Goal: Transaction & Acquisition: Download file/media

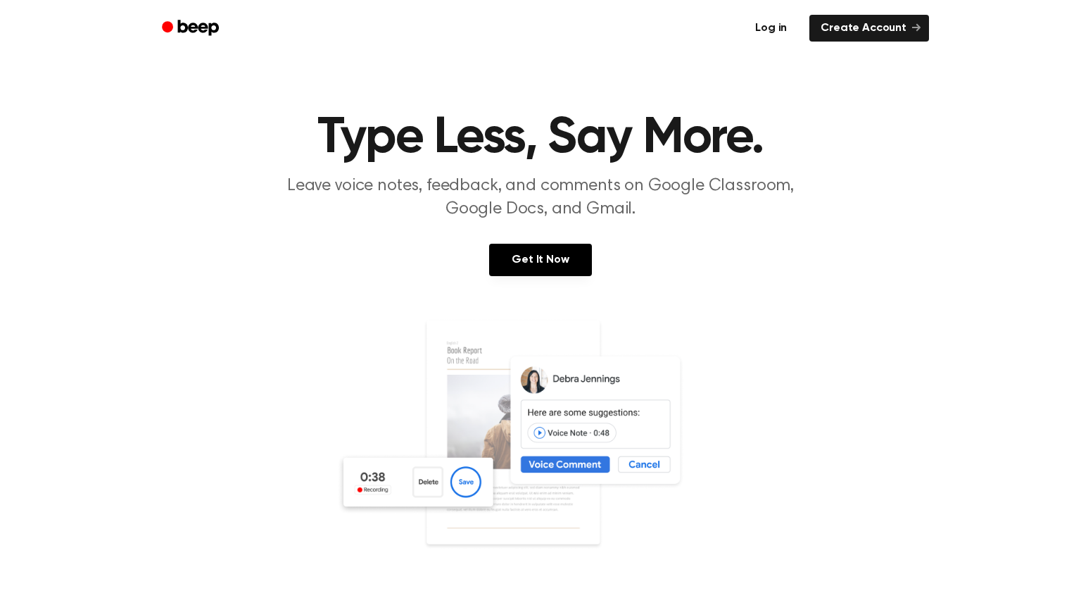
click at [770, 25] on link "Log in" at bounding box center [771, 28] width 60 height 32
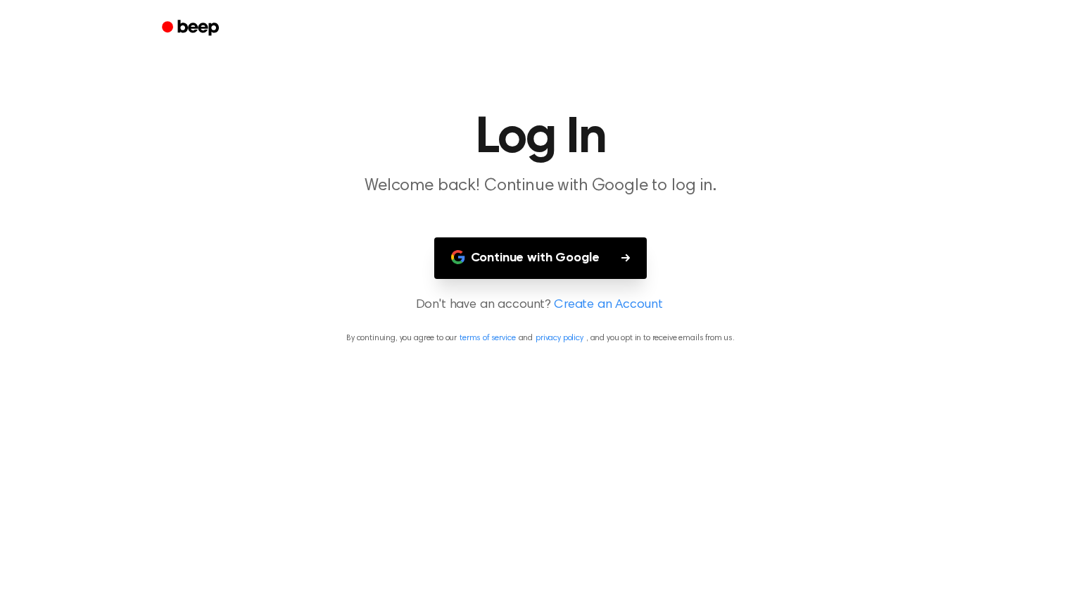
click at [550, 258] on button "Continue with Google" at bounding box center [540, 258] width 213 height 42
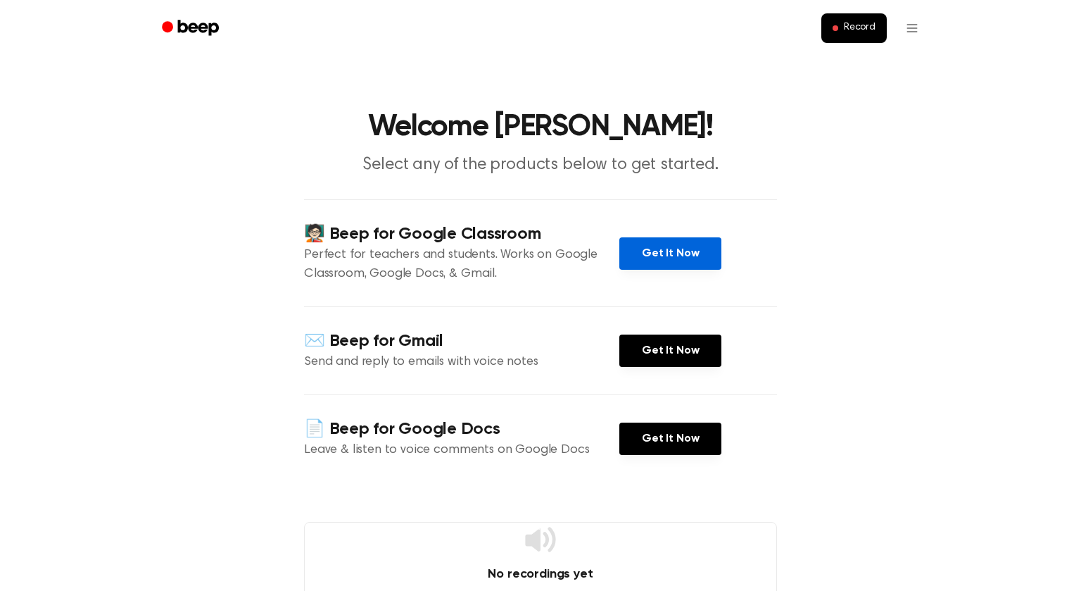
click at [635, 253] on link "Get It Now" at bounding box center [671, 253] width 102 height 32
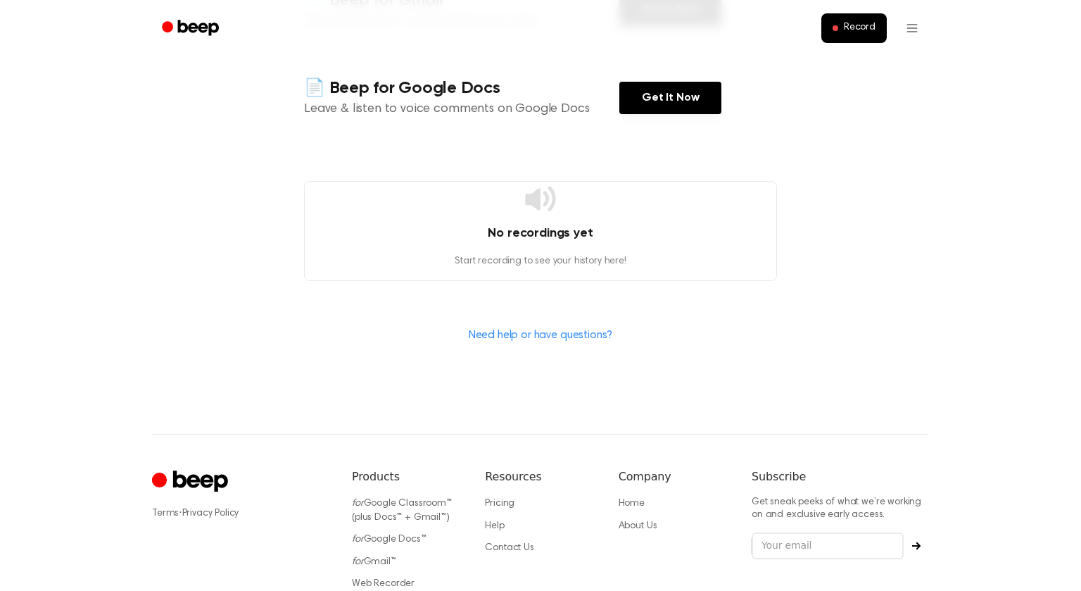
scroll to position [344, 0]
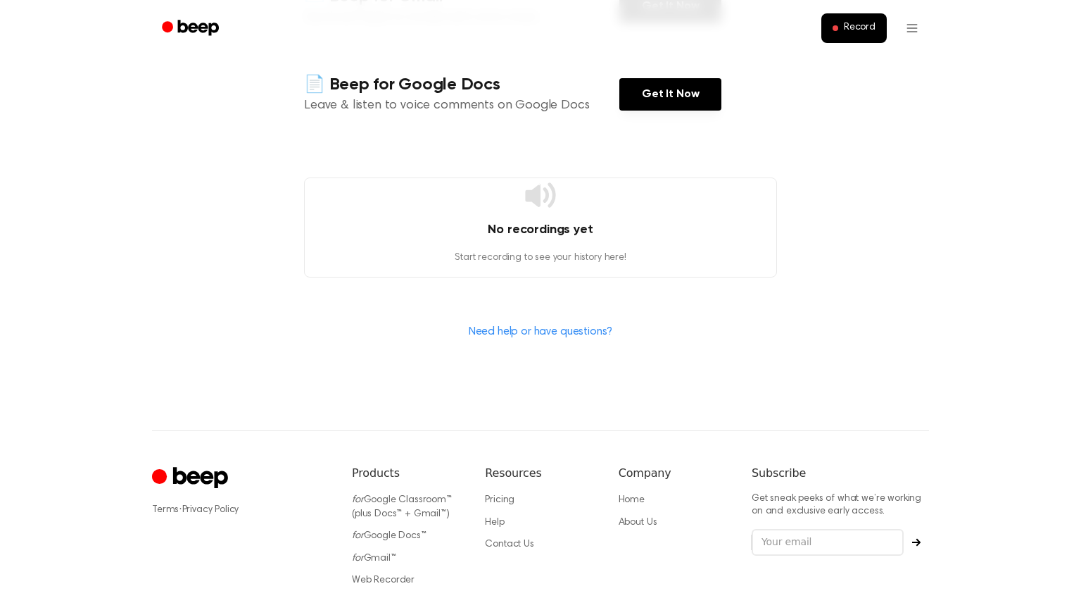
click at [622, 332] on div "Need help or have questions?" at bounding box center [540, 331] width 473 height 18
click at [570, 326] on link "Need help or have questions?" at bounding box center [541, 331] width 144 height 11
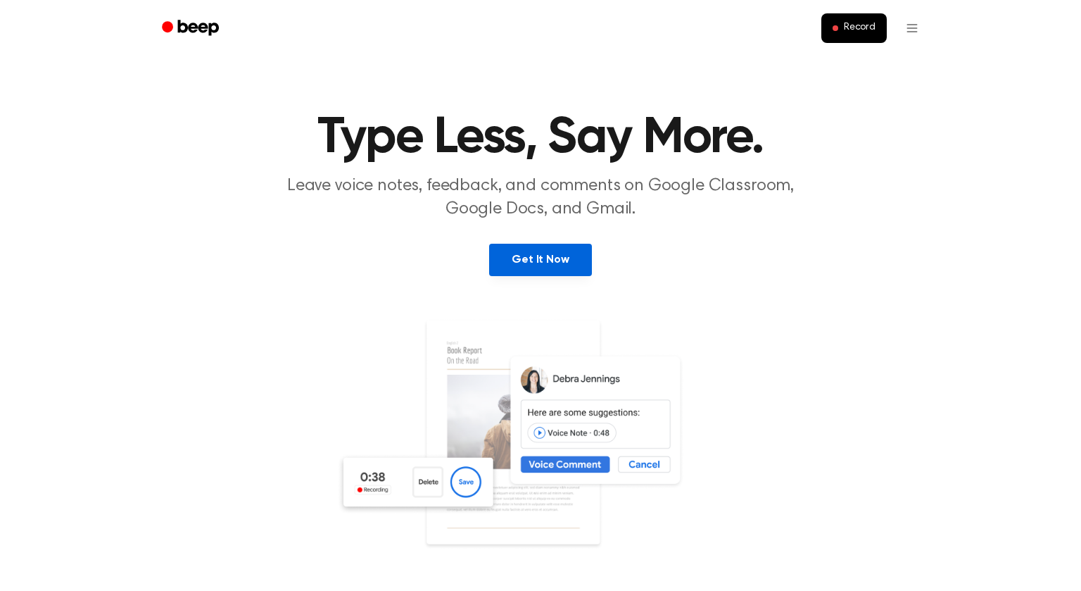
click at [544, 265] on link "Get It Now" at bounding box center [540, 260] width 102 height 32
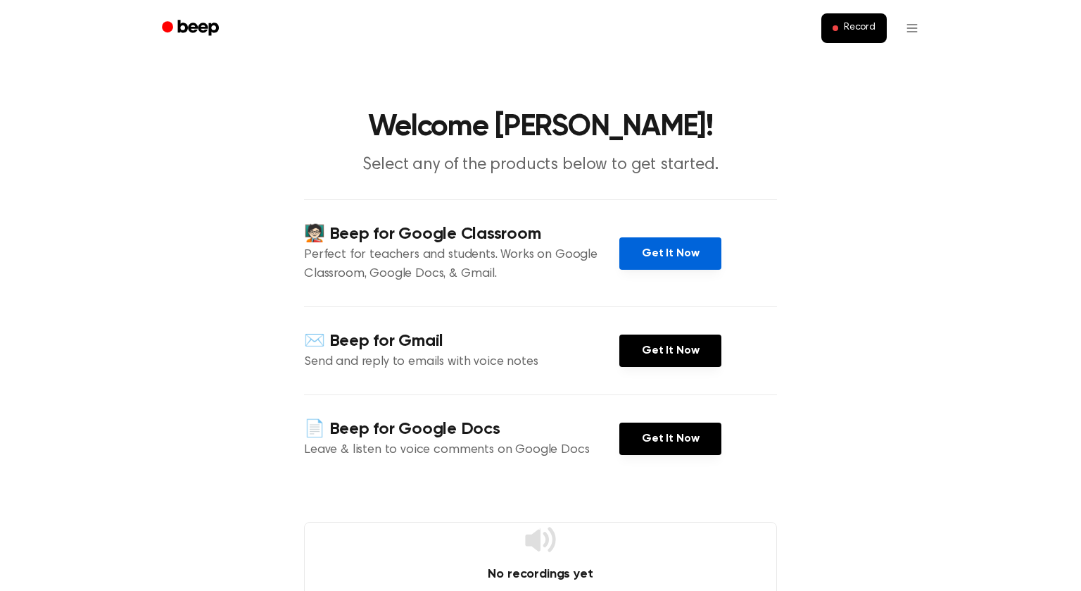
click at [629, 245] on link "Get It Now" at bounding box center [671, 253] width 102 height 32
